Goal: Navigation & Orientation: Find specific page/section

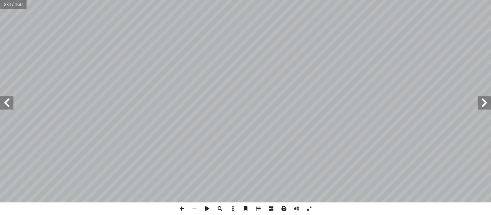
click at [10, 107] on span at bounding box center [6, 102] width 13 height 13
drag, startPoint x: 0, startPoint y: 0, endPoint x: 10, endPoint y: 107, distance: 107.3
click at [10, 107] on span at bounding box center [6, 102] width 13 height 13
click at [11, 106] on span at bounding box center [6, 102] width 13 height 13
click at [7, 102] on span at bounding box center [6, 102] width 13 height 13
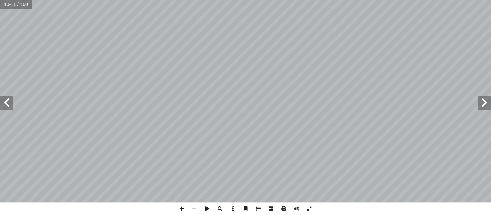
click at [11, 105] on span at bounding box center [6, 102] width 13 height 13
drag, startPoint x: 182, startPoint y: 211, endPoint x: 174, endPoint y: 207, distance: 8.7
click at [180, 210] on span at bounding box center [181, 208] width 13 height 13
click at [180, 208] on span at bounding box center [181, 208] width 13 height 13
click at [130, 61] on html "الصفحة الرئيسية الصف الأول الصف الثاني الصف الثالث الصف الرابع الصف الخامس الصف…" at bounding box center [245, 30] width 491 height 61
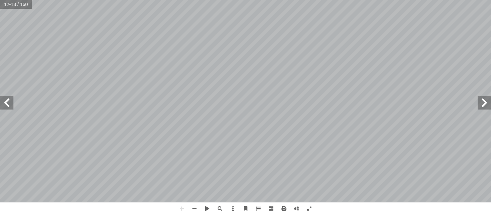
click at [426, 61] on html "الصفحة الرئيسية الصف الأول الصف الثاني الصف الثالث الصف الرابع الصف الخامس الصف…" at bounding box center [245, 30] width 491 height 61
click at [368, 61] on html "الصفحة الرئيسية الصف الأول الصف الثاني الصف الثالث الصف الرابع الصف الخامس الصف…" at bounding box center [245, 30] width 491 height 61
click at [183, 206] on span at bounding box center [181, 208] width 13 height 13
click at [196, 205] on span at bounding box center [194, 208] width 13 height 13
click at [205, 205] on span at bounding box center [207, 208] width 13 height 13
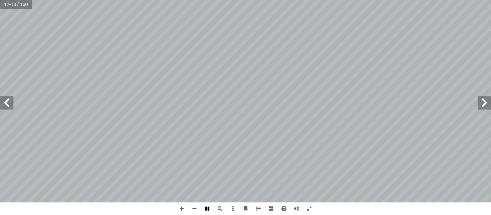
click at [206, 205] on span at bounding box center [207, 208] width 13 height 13
click at [182, 204] on span at bounding box center [181, 208] width 13 height 13
click at [2, 106] on span at bounding box center [6, 102] width 13 height 13
click at [3, 98] on span at bounding box center [6, 102] width 13 height 13
click at [4, 103] on span at bounding box center [6, 102] width 13 height 13
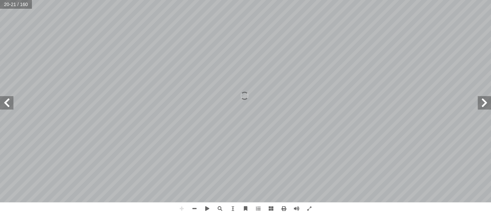
click at [485, 106] on span at bounding box center [483, 102] width 13 height 13
click at [487, 102] on span at bounding box center [483, 102] width 13 height 13
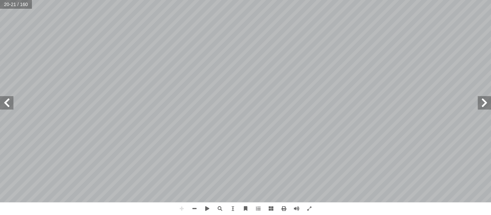
click at [487, 102] on span at bounding box center [483, 102] width 13 height 13
click at [486, 103] on span at bounding box center [483, 102] width 13 height 13
click at [8, 96] on span at bounding box center [6, 102] width 13 height 13
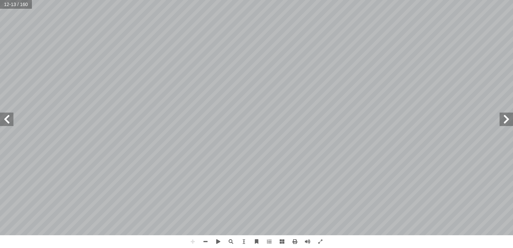
click at [359, 0] on html "الصفحة الرئيسية الصف الأول الصف الثاني الصف الثالث الصف الرابع الصف الخامس الصف…" at bounding box center [256, 30] width 513 height 61
click at [491, 115] on span at bounding box center [506, 118] width 13 height 13
click at [7, 120] on span at bounding box center [6, 118] width 13 height 13
click at [0, 61] on html "الصفحة الرئيسية الصف الأول الصف الثاني الصف الثالث الصف الرابع الصف الخامس الصف…" at bounding box center [256, 30] width 513 height 61
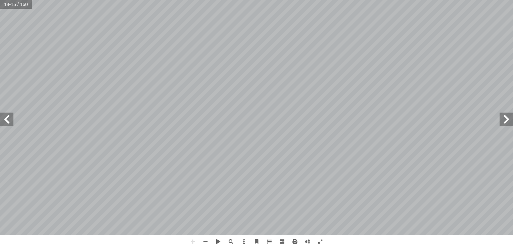
click at [3, 120] on span at bounding box center [6, 118] width 13 height 13
click at [491, 119] on span at bounding box center [506, 118] width 13 height 13
click at [491, 121] on span at bounding box center [506, 118] width 13 height 13
click at [4, 123] on span at bounding box center [6, 118] width 13 height 13
